Goal: Information Seeking & Learning: Learn about a topic

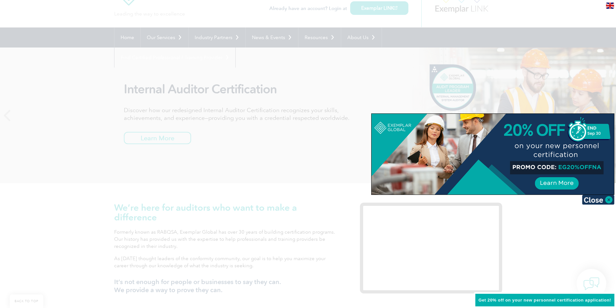
scroll to position [32, 0]
click at [273, 200] on img at bounding box center [598, 200] width 32 height 10
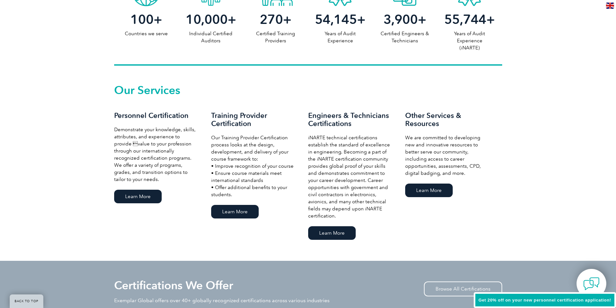
scroll to position [388, 0]
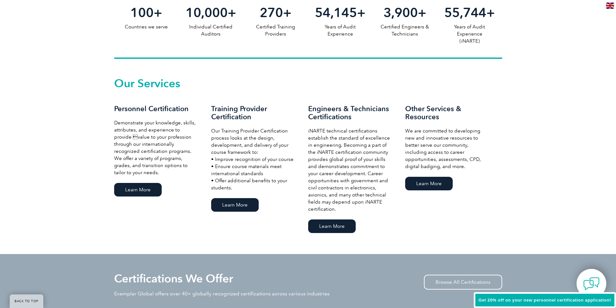
click at [196, 235] on div "Our Services Personnel Certification Demonstrate your knowledge, skills, attrib…" at bounding box center [308, 156] width 388 height 157
click at [231, 212] on link "Learn More" at bounding box center [235, 205] width 48 height 14
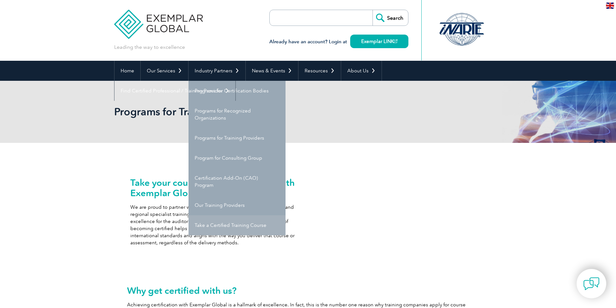
click at [235, 224] on link "Take a Certified Training Course" at bounding box center [237, 225] width 97 height 20
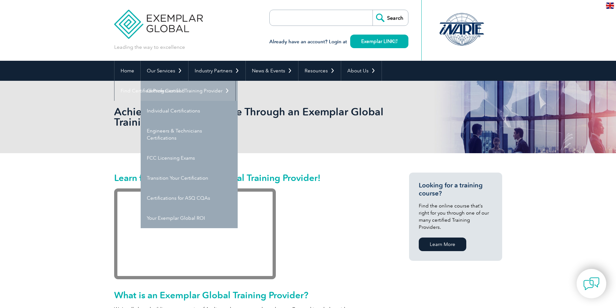
click at [174, 89] on link "Getting Certified" at bounding box center [189, 91] width 97 height 20
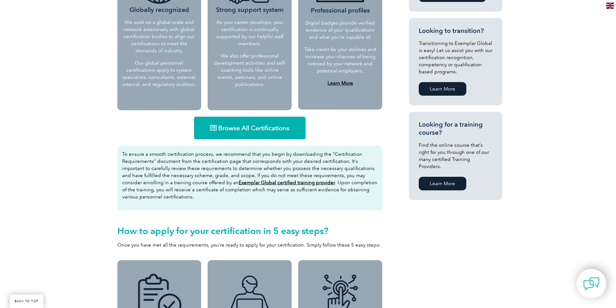
scroll to position [356, 0]
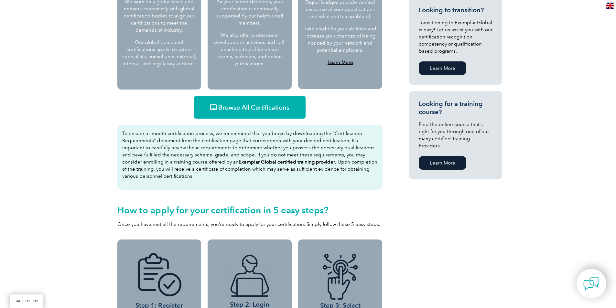
click at [258, 103] on link "Browse All Certifications" at bounding box center [250, 107] width 112 height 23
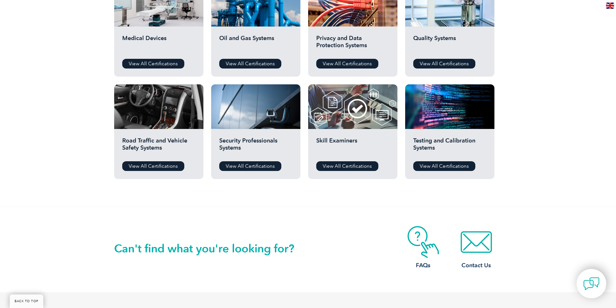
scroll to position [485, 0]
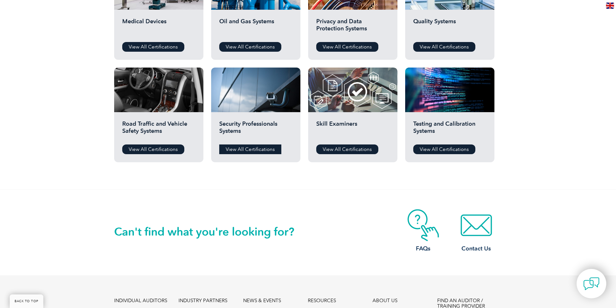
click at [249, 149] on link "View All Certifications" at bounding box center [250, 150] width 62 height 10
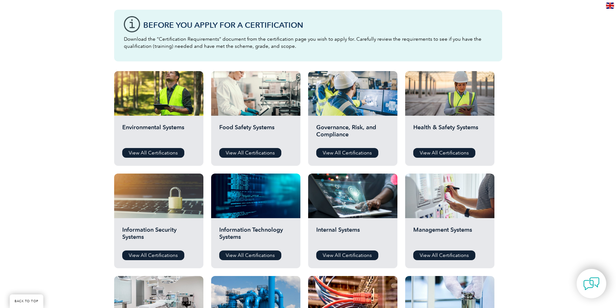
scroll to position [162, 0]
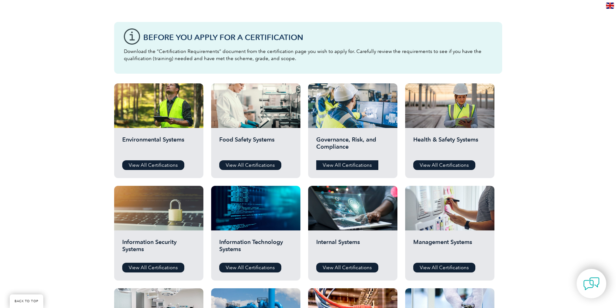
click at [331, 162] on link "View All Certifications" at bounding box center [347, 165] width 62 height 10
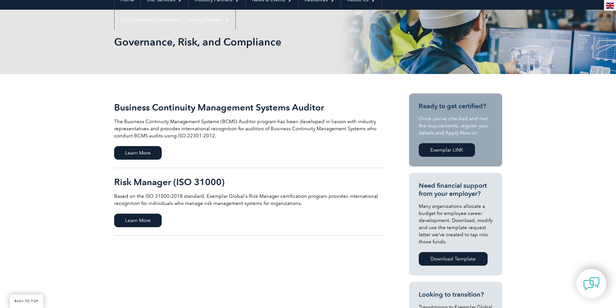
scroll to position [65, 0]
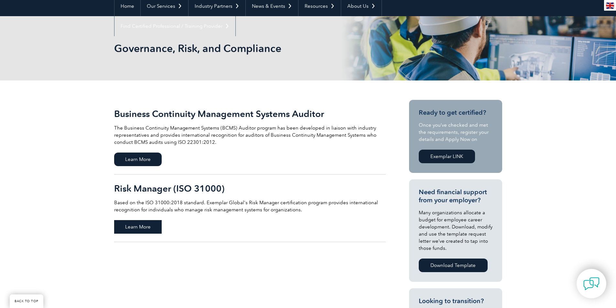
click at [138, 226] on span "Learn More" at bounding box center [138, 227] width 48 height 14
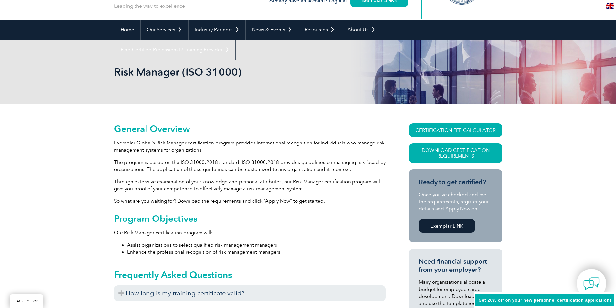
scroll to position [162, 0]
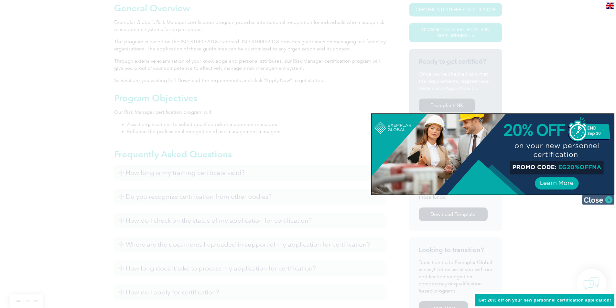
click at [599, 201] on img at bounding box center [598, 200] width 32 height 10
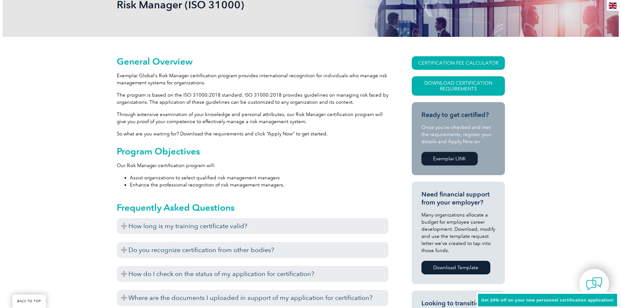
scroll to position [97, 0]
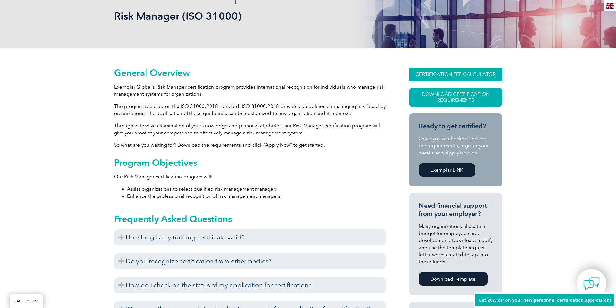
click at [461, 71] on link "CERTIFICATION FEE CALCULATOR" at bounding box center [455, 75] width 93 height 14
